Goal: Complete application form

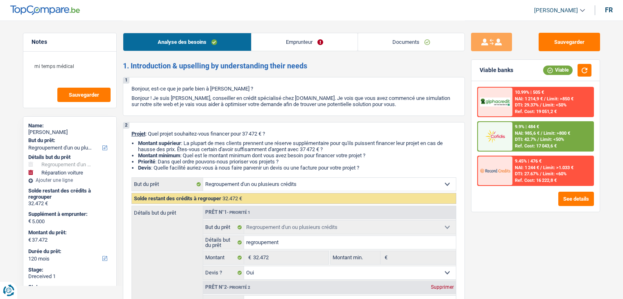
select select "refinancing"
select select "carRepair"
select select "120"
select select "refinancing"
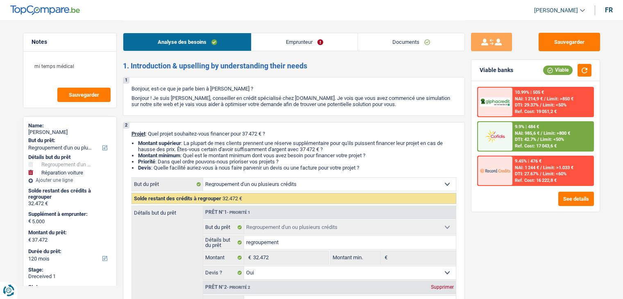
select select "refinancing"
select select "yes"
select select "carRepair"
select select "false"
select select "120"
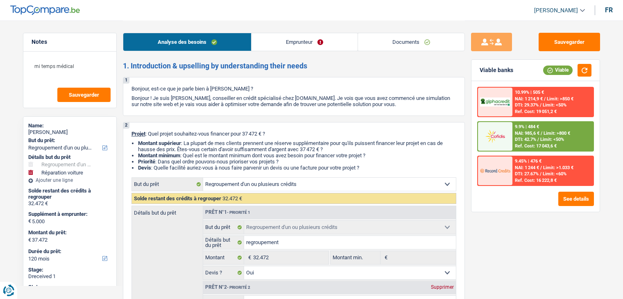
select select "mutuality"
select select "mutualityIndemnity"
select select "netSalary"
select select "liveWithParents"
select select "carLoan"
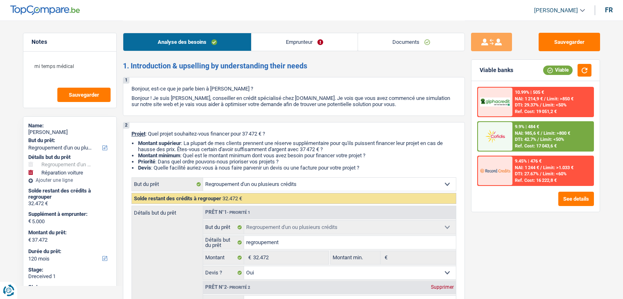
select select "60"
select select "creditConsolidation"
select select "96"
select select "cardOrCredit"
select select "refinancing"
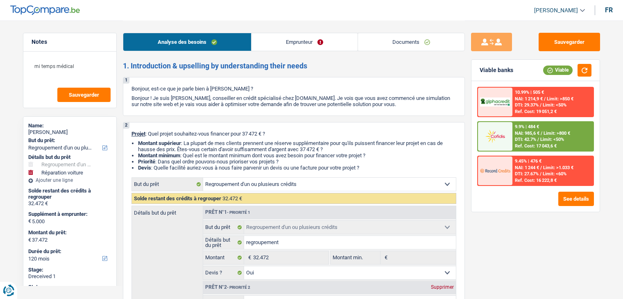
select select "refinancing"
select select "yes"
select select "carRepair"
select select "false"
select select "120"
